Goal: Task Accomplishment & Management: Complete application form

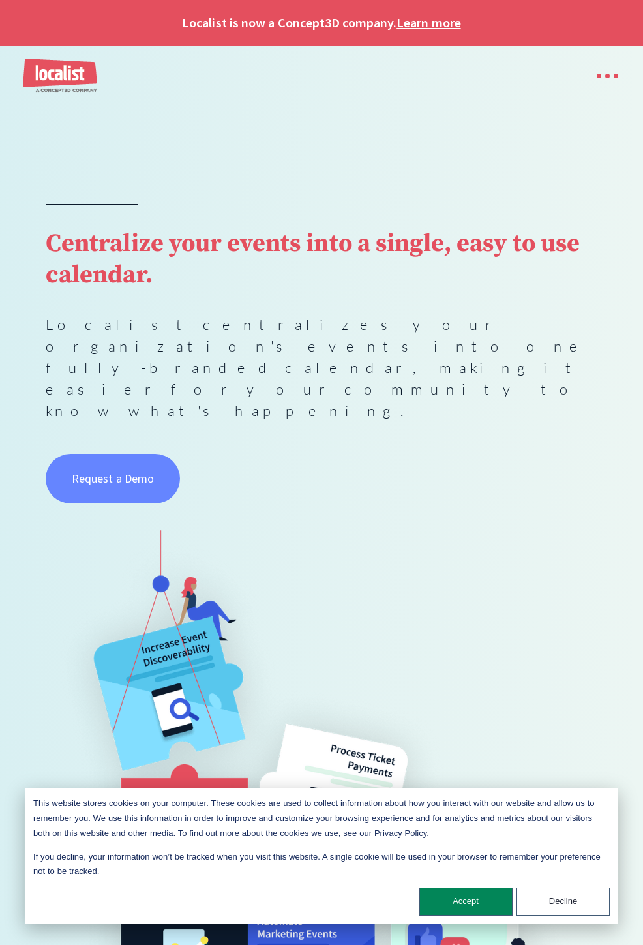
click at [113, 471] on span "Request a Demo" at bounding box center [113, 478] width 82 height 15
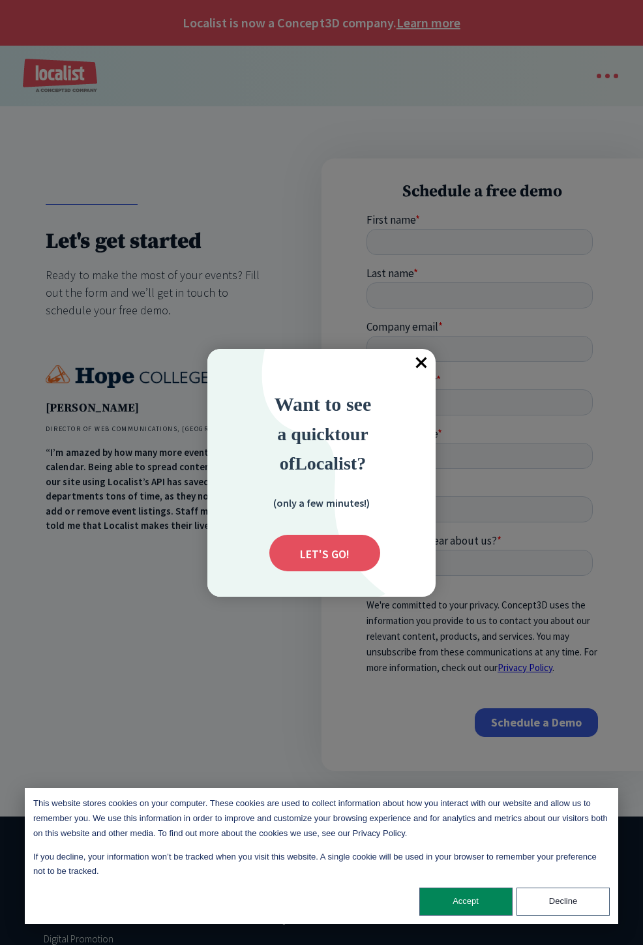
click at [78, 938] on div at bounding box center [321, 472] width 643 height 945
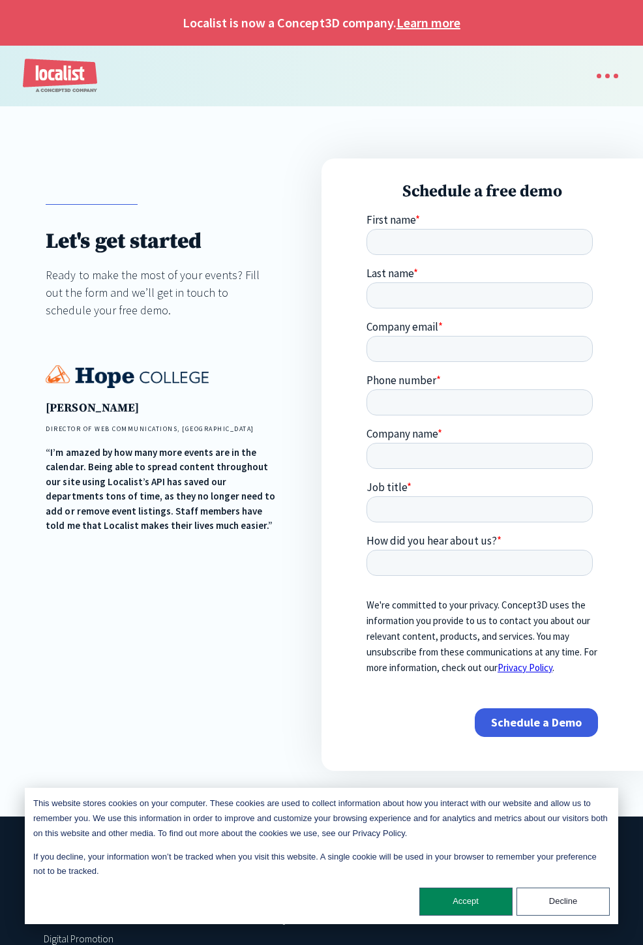
click at [61, 76] on img "home" at bounding box center [60, 76] width 74 height 35
